Goal: Navigation & Orientation: Find specific page/section

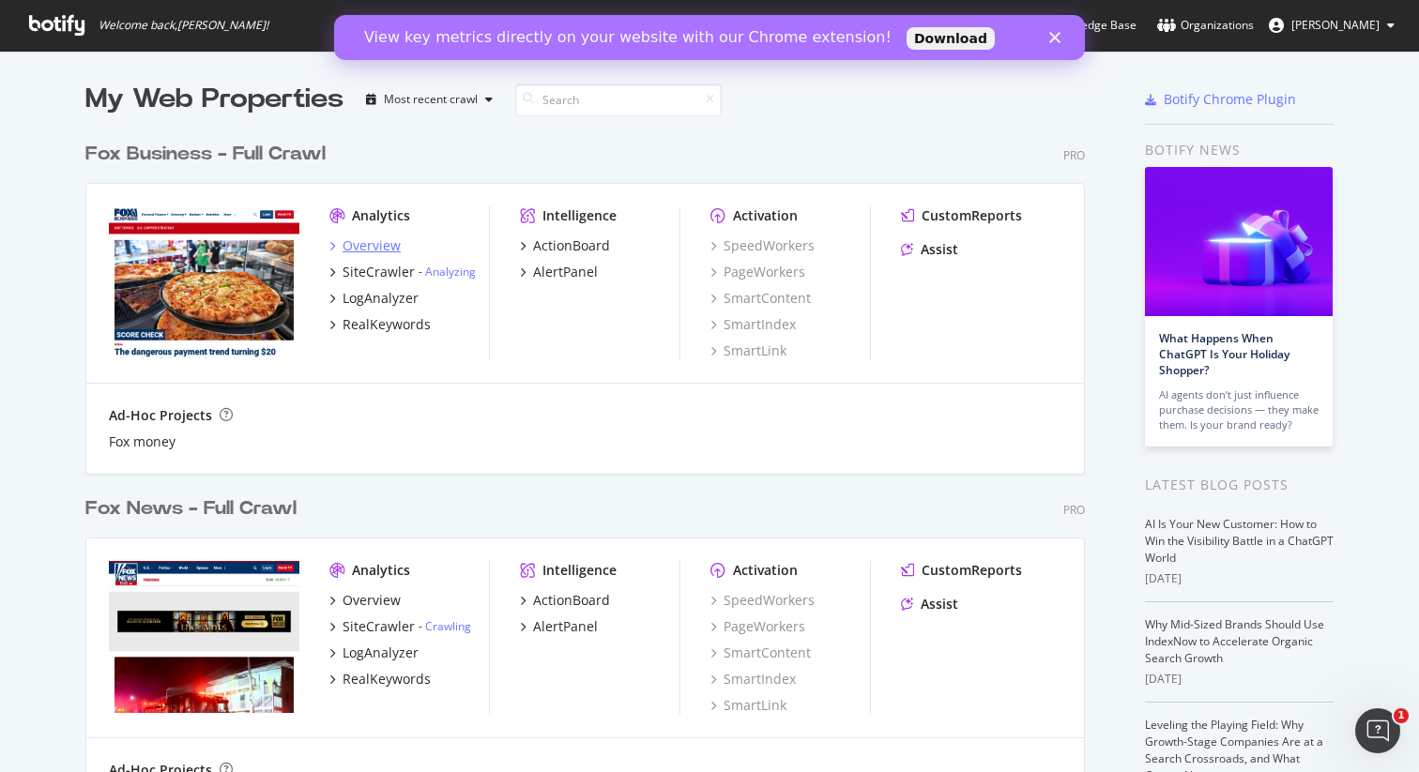
click at [368, 248] on div "Overview" at bounding box center [372, 246] width 58 height 19
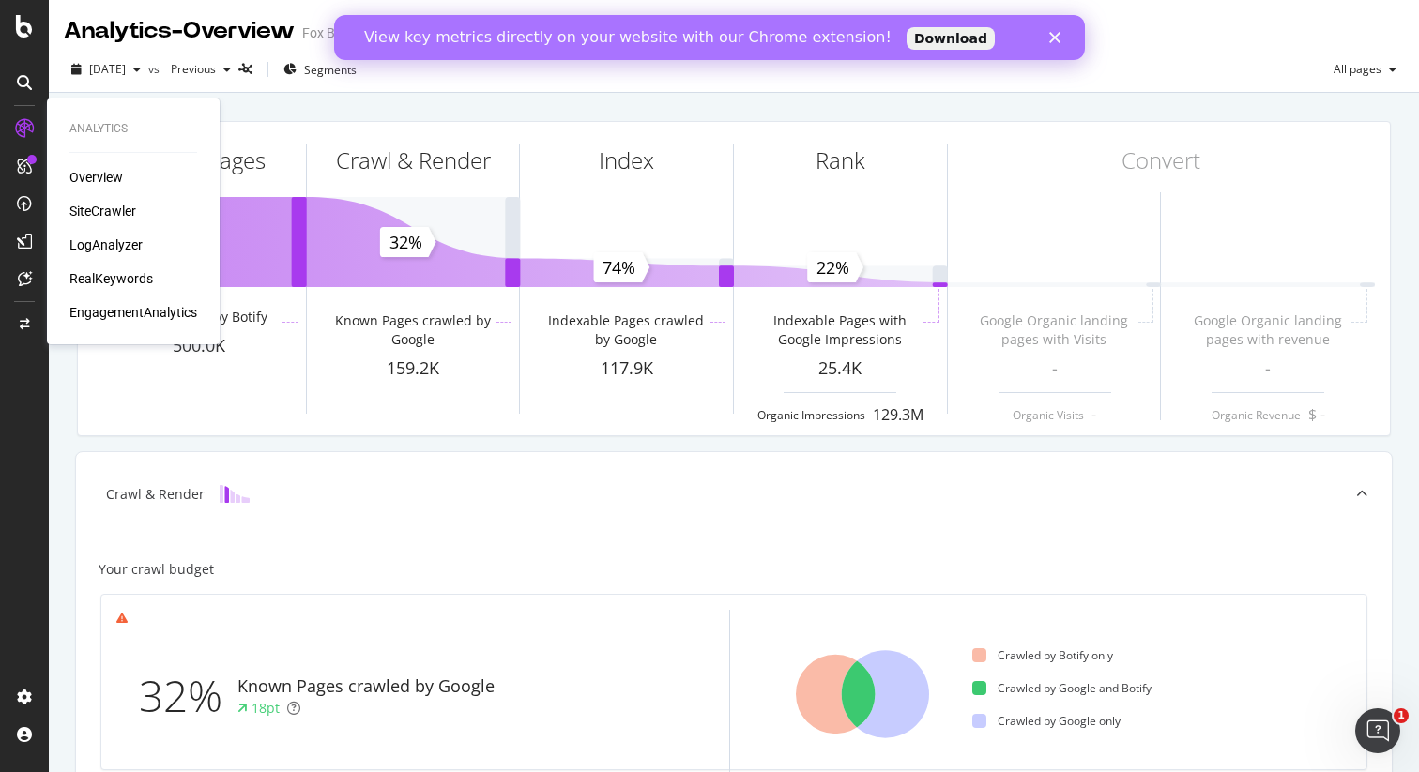
click at [100, 209] on div "SiteCrawler" at bounding box center [102, 211] width 67 height 19
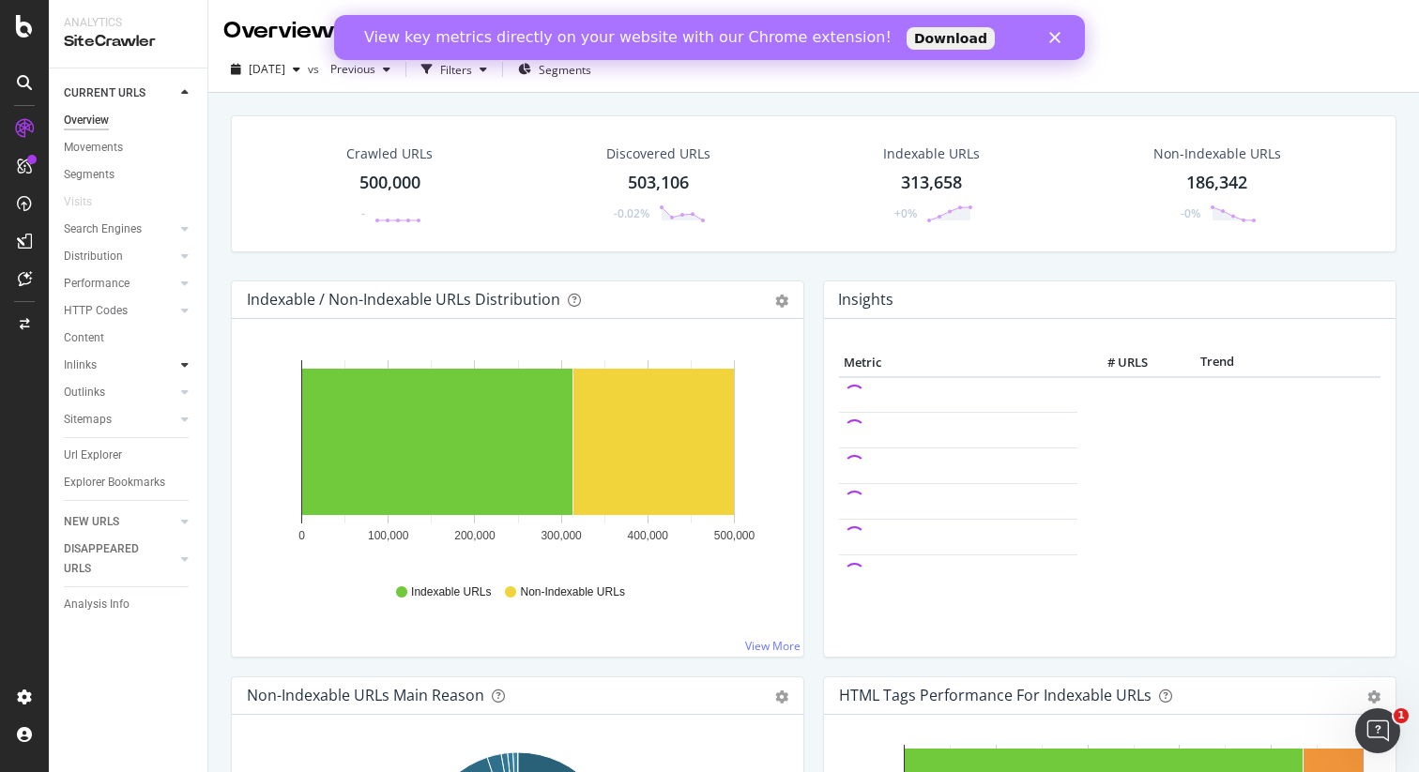
click at [185, 370] on icon at bounding box center [185, 364] width 8 height 11
click at [183, 393] on icon at bounding box center [185, 392] width 8 height 11
click at [182, 263] on div at bounding box center [185, 256] width 19 height 19
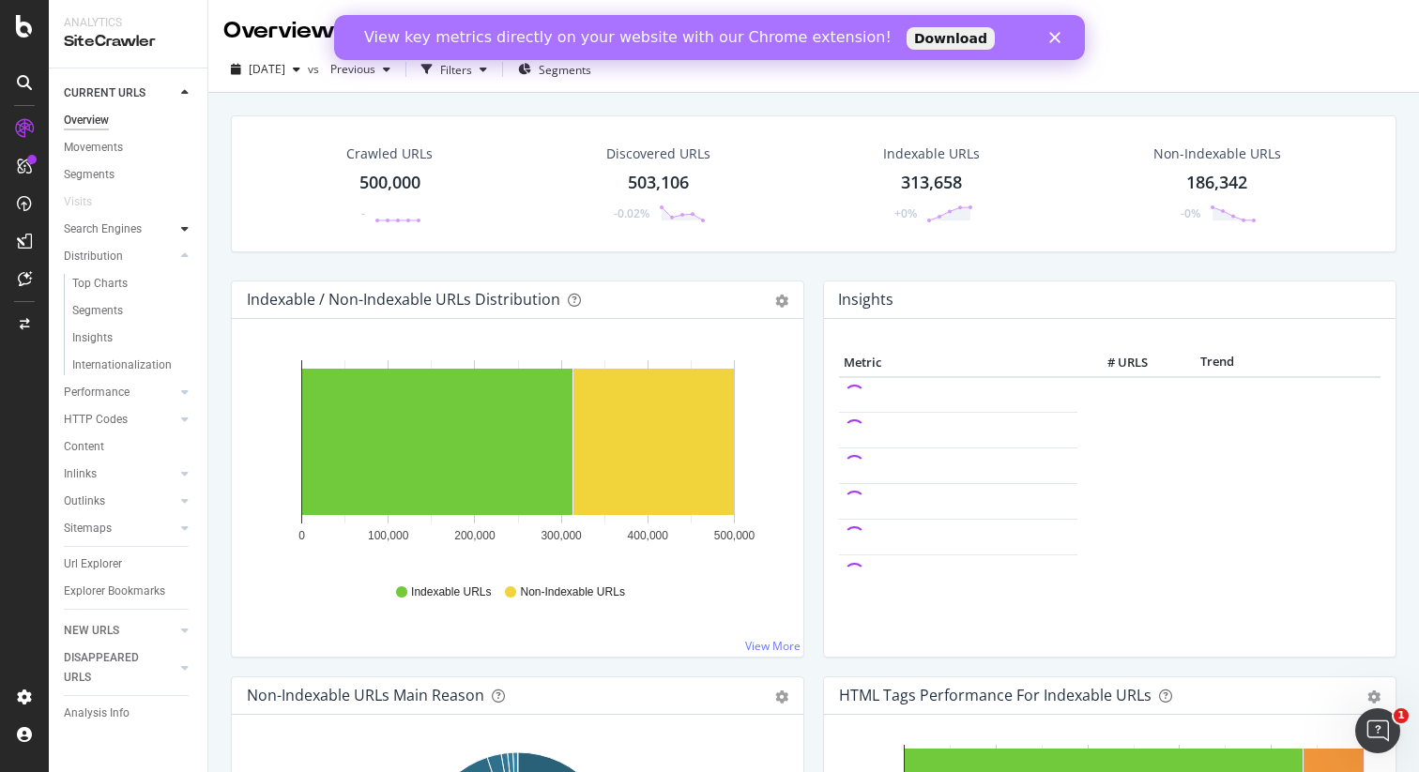
click at [183, 232] on icon at bounding box center [185, 228] width 8 height 11
click at [101, 595] on div "Url Explorer" at bounding box center [93, 592] width 58 height 20
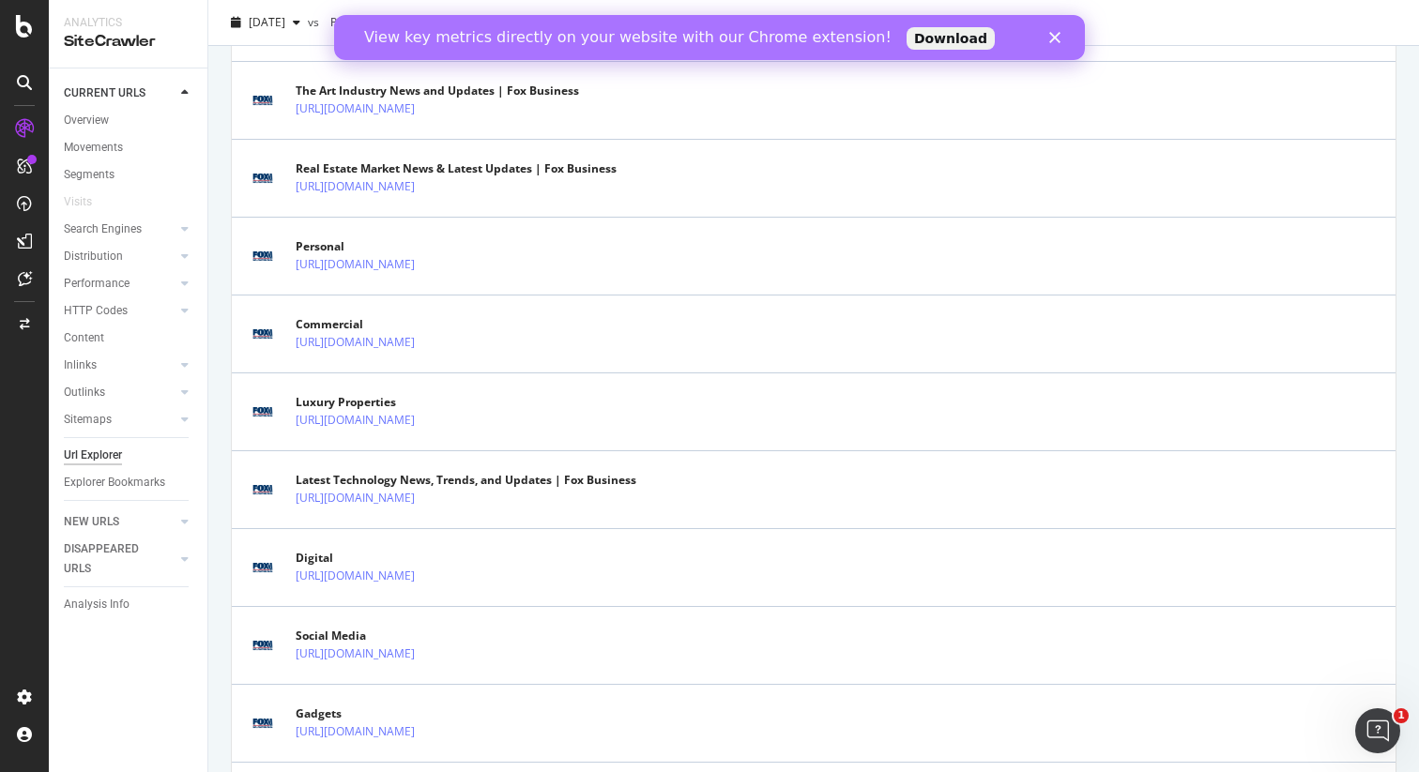
scroll to position [3757, 0]
